Goal: Task Accomplishment & Management: Use online tool/utility

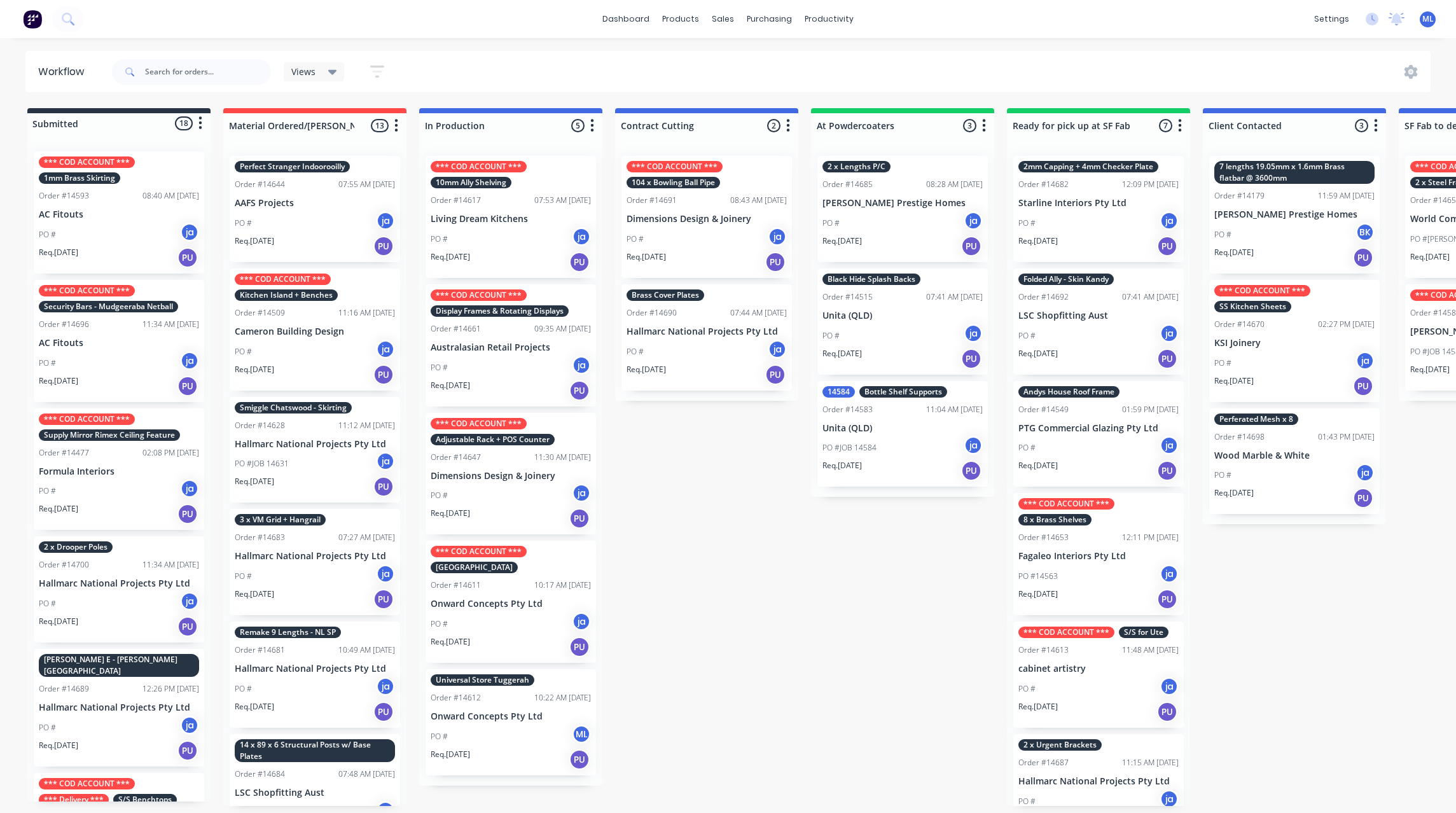
scroll to position [954, 0]
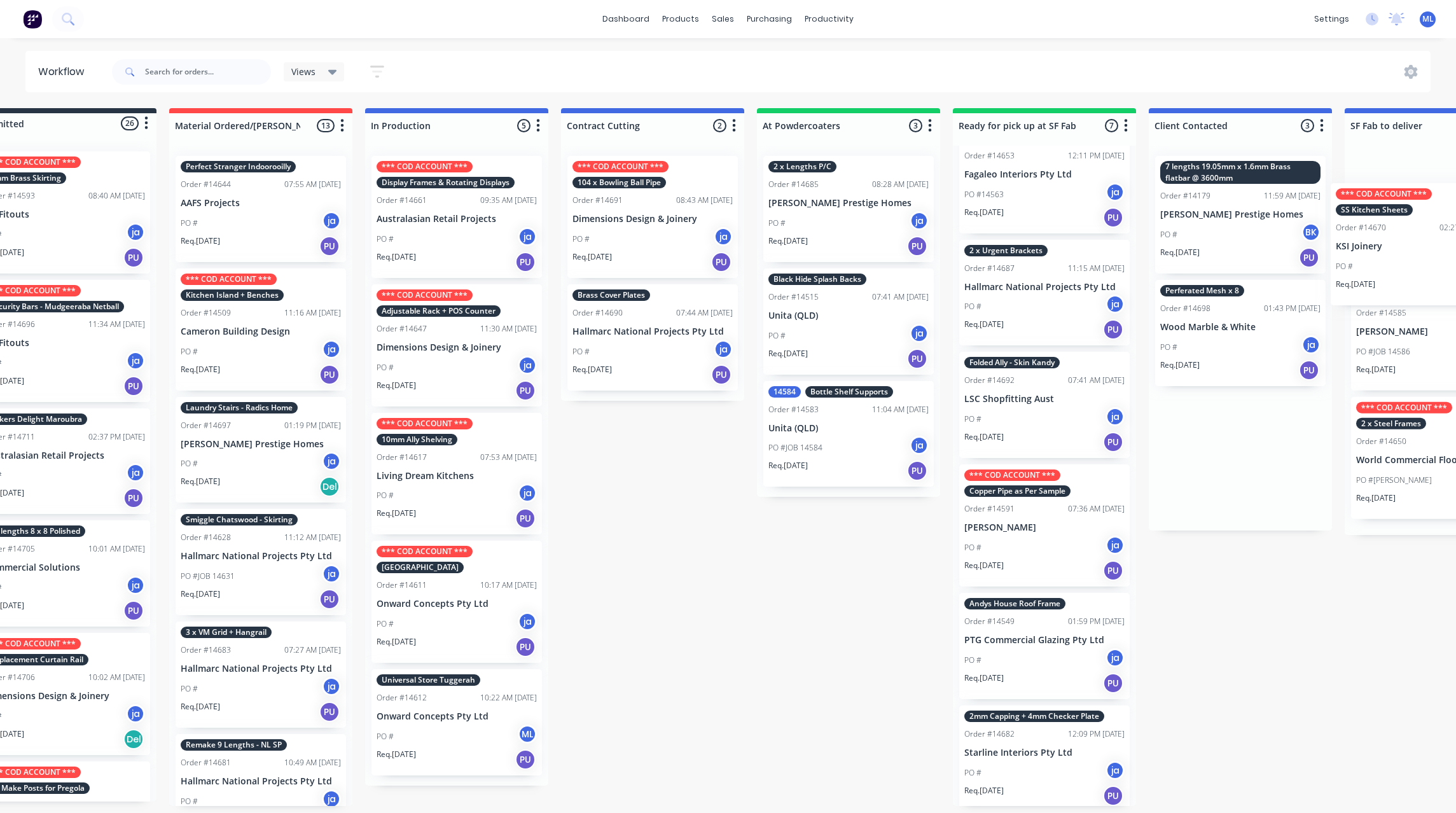
drag, startPoint x: 1241, startPoint y: 355, endPoint x: 1368, endPoint y: 259, distance: 159.2
click at [1368, 259] on div "Submitted 26 Status colour #273444 hex #273444 Save Cancel Summaries Total orde…" at bounding box center [997, 457] width 2121 height 698
